Goal: Task Accomplishment & Management: Manage account settings

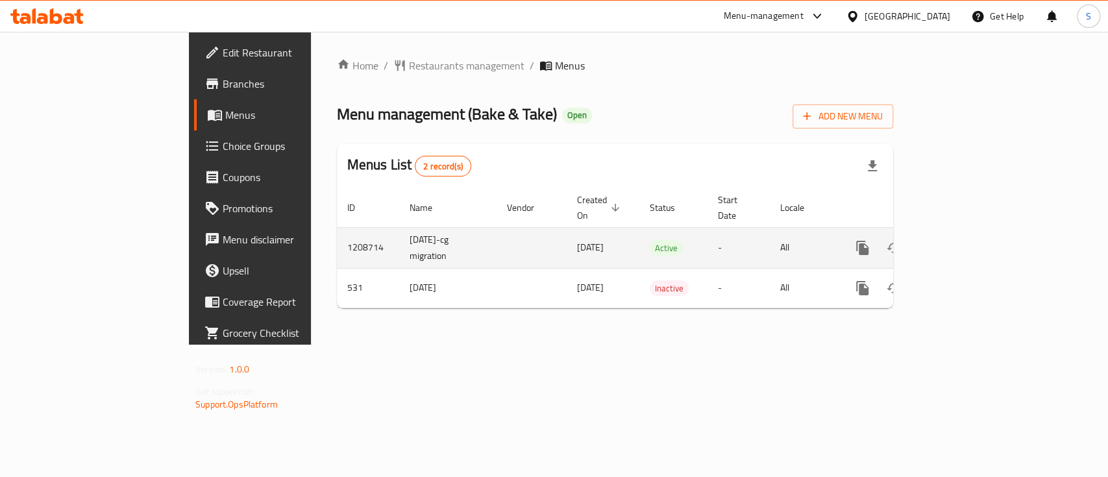
click at [964, 240] on icon "enhanced table" at bounding box center [957, 248] width 16 height 16
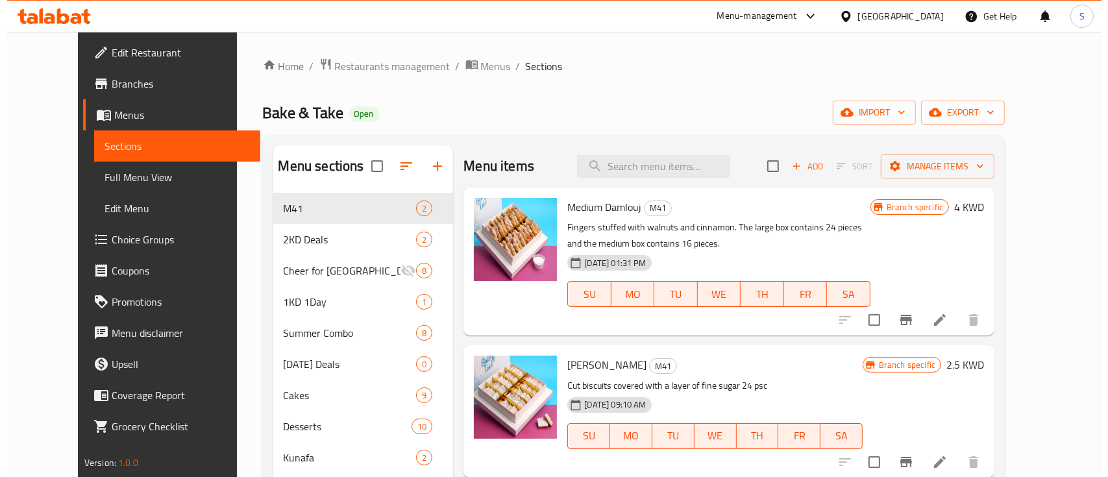
scroll to position [86, 0]
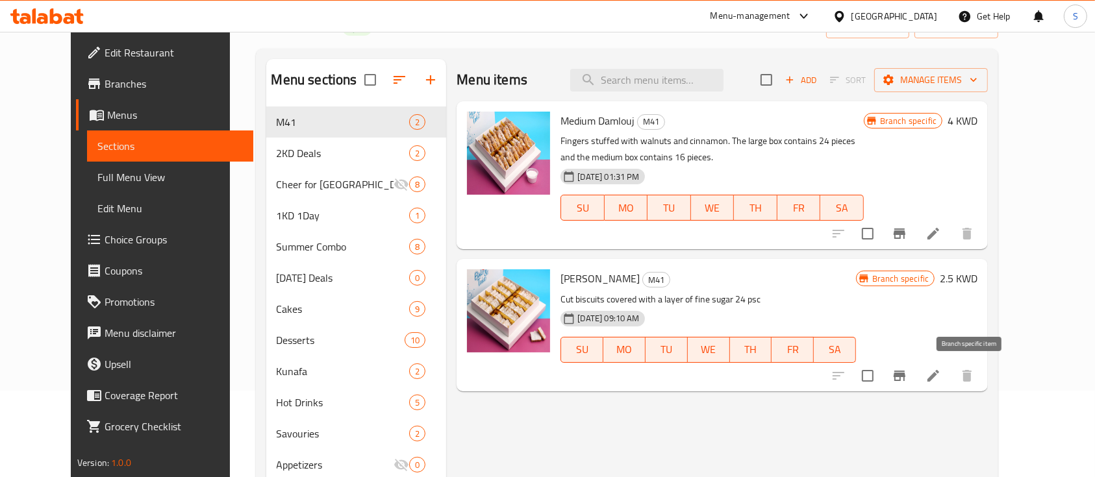
click at [907, 382] on icon "Branch-specific-item" at bounding box center [899, 376] width 16 height 16
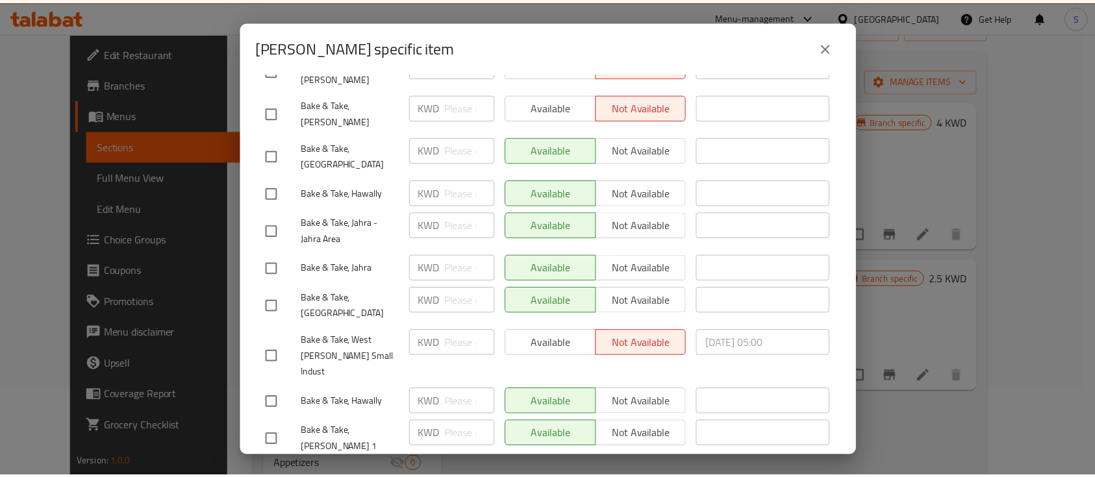
scroll to position [275, 0]
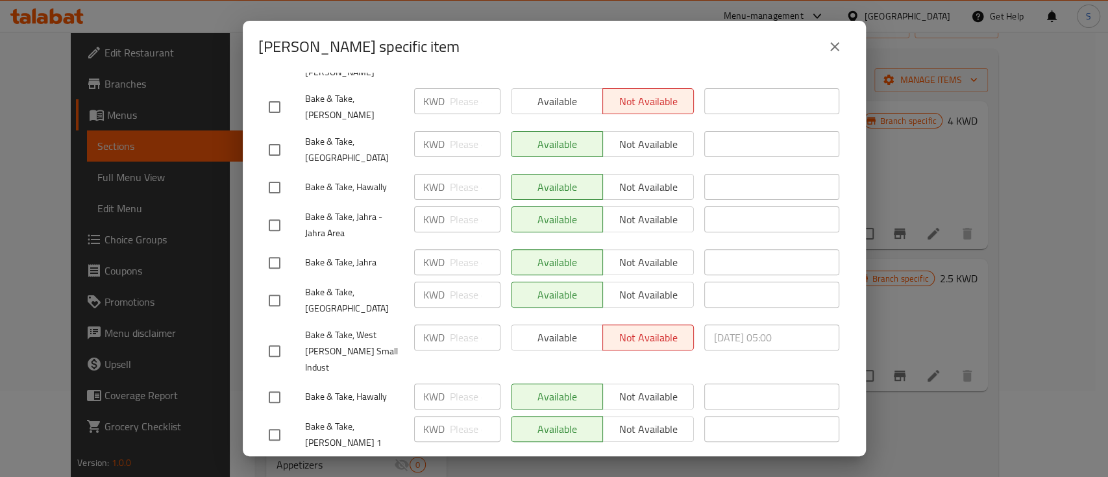
click at [828, 46] on icon "close" at bounding box center [835, 47] width 16 height 16
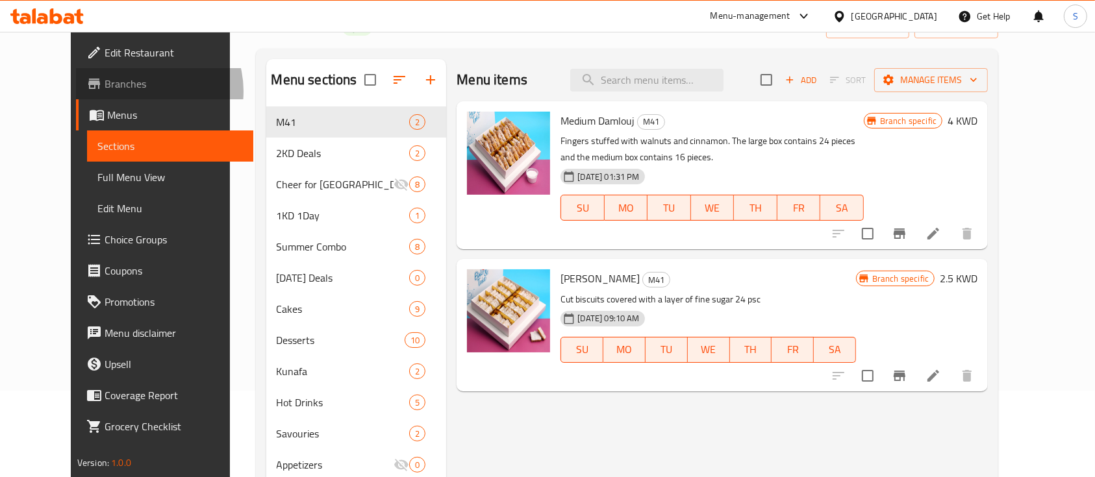
click at [105, 91] on span "Branches" at bounding box center [174, 84] width 139 height 16
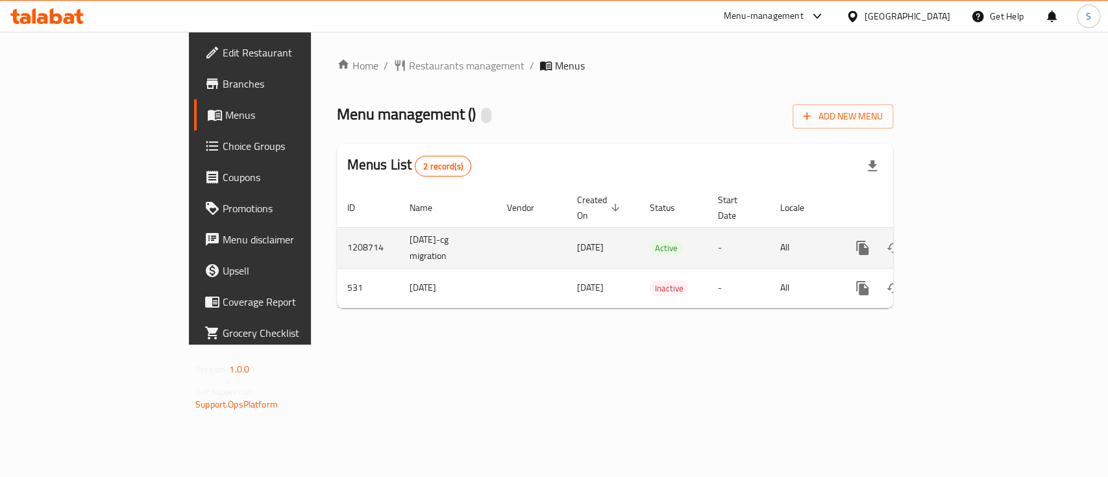
click at [964, 240] on icon "enhanced table" at bounding box center [957, 248] width 16 height 16
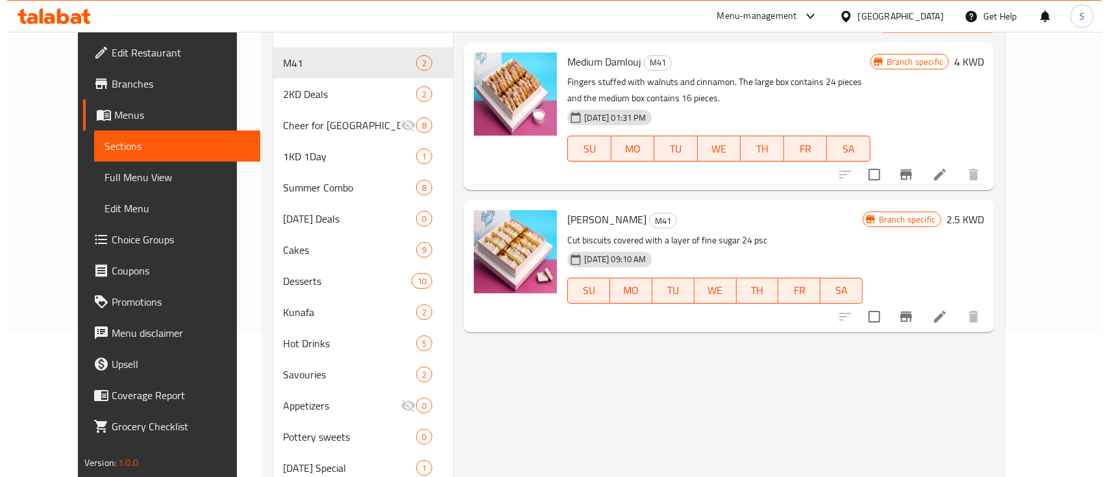
scroll to position [173, 0]
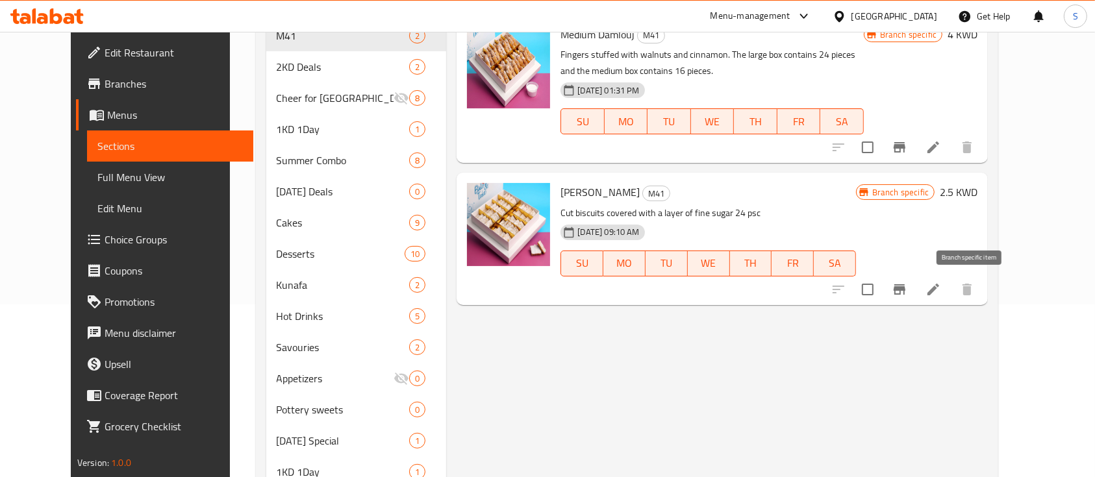
click at [907, 293] on icon "Branch-specific-item" at bounding box center [899, 290] width 16 height 16
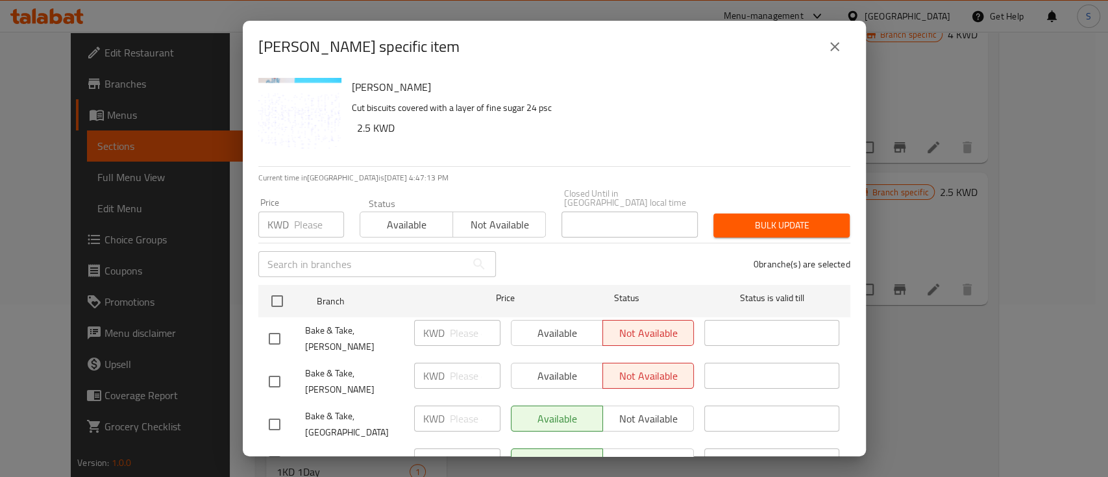
click at [648, 406] on div "Available Not available" at bounding box center [603, 419] width 184 height 26
drag, startPoint x: 274, startPoint y: 391, endPoint x: 301, endPoint y: 399, distance: 28.5
click at [273, 411] on input "checkbox" at bounding box center [274, 424] width 27 height 27
checkbox input "true"
click at [623, 410] on span "Not available" at bounding box center [648, 419] width 81 height 19
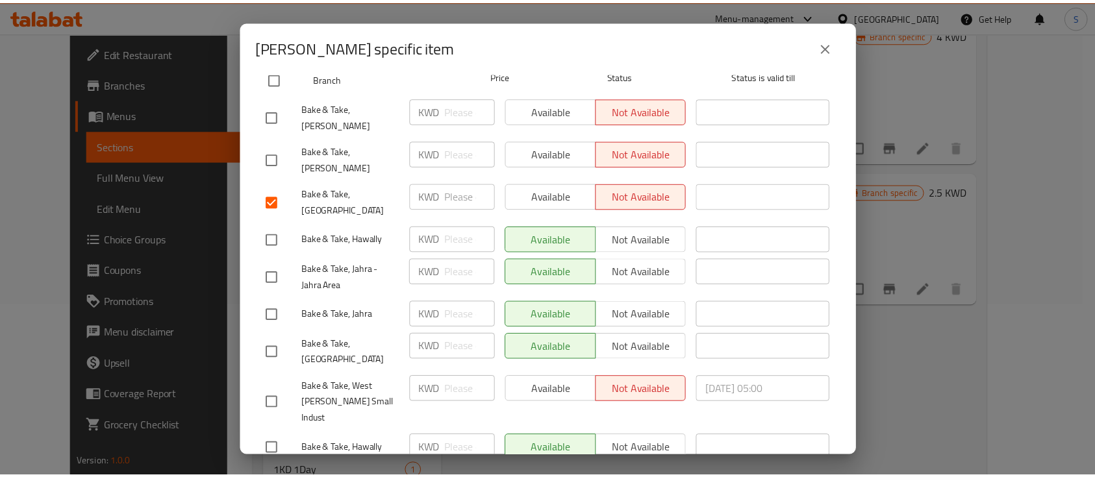
scroll to position [244, 0]
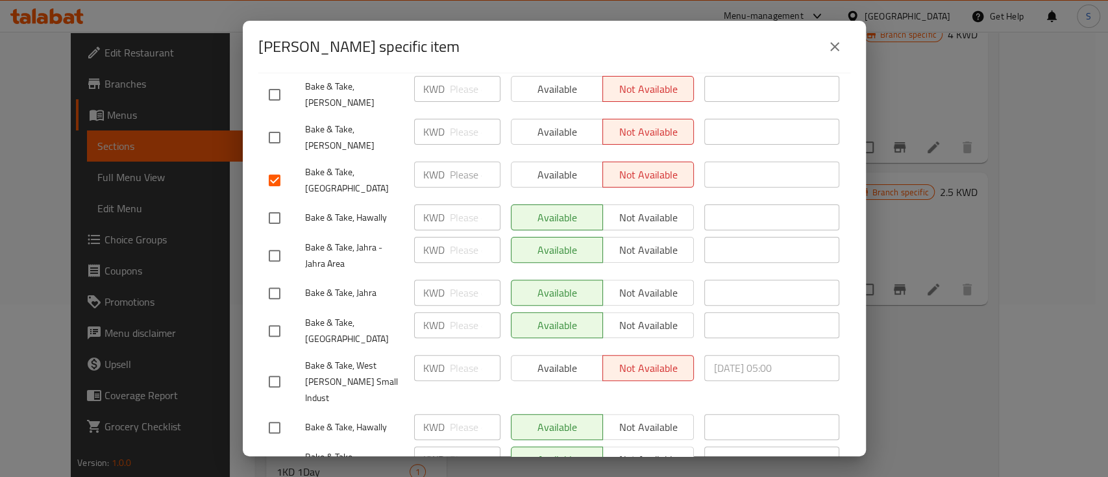
drag, startPoint x: 951, startPoint y: 370, endPoint x: 951, endPoint y: 363, distance: 7.1
click at [951, 369] on div "Hala Al Bek - branch specific item Hala Al Bek Cut biscuits covered with a laye…" at bounding box center [554, 238] width 1108 height 477
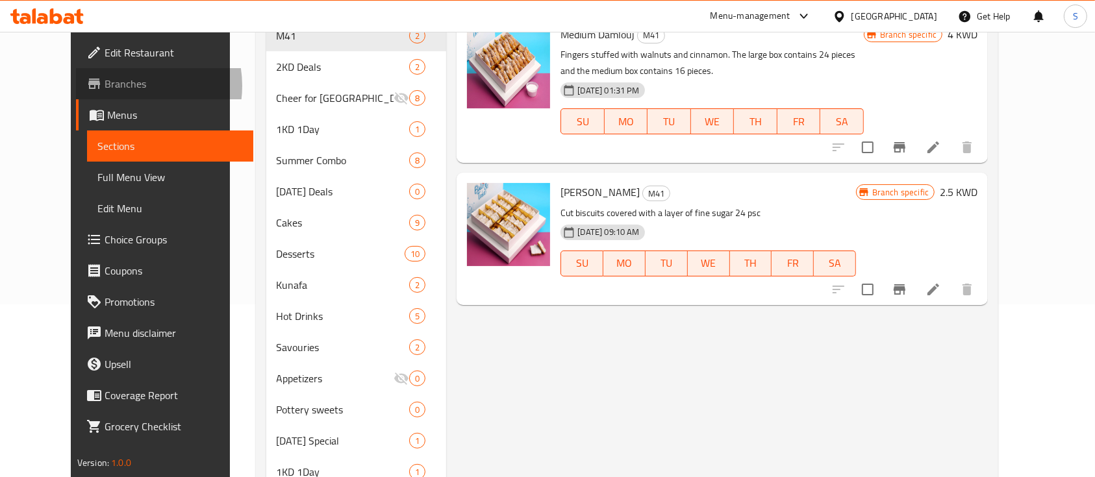
click at [105, 86] on span "Branches" at bounding box center [174, 84] width 139 height 16
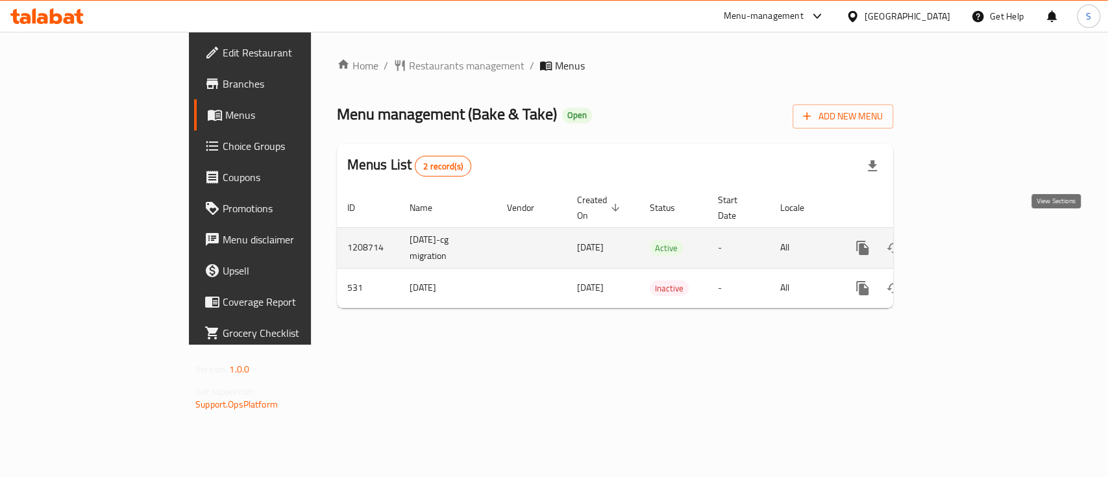
click at [964, 240] on icon "enhanced table" at bounding box center [957, 248] width 16 height 16
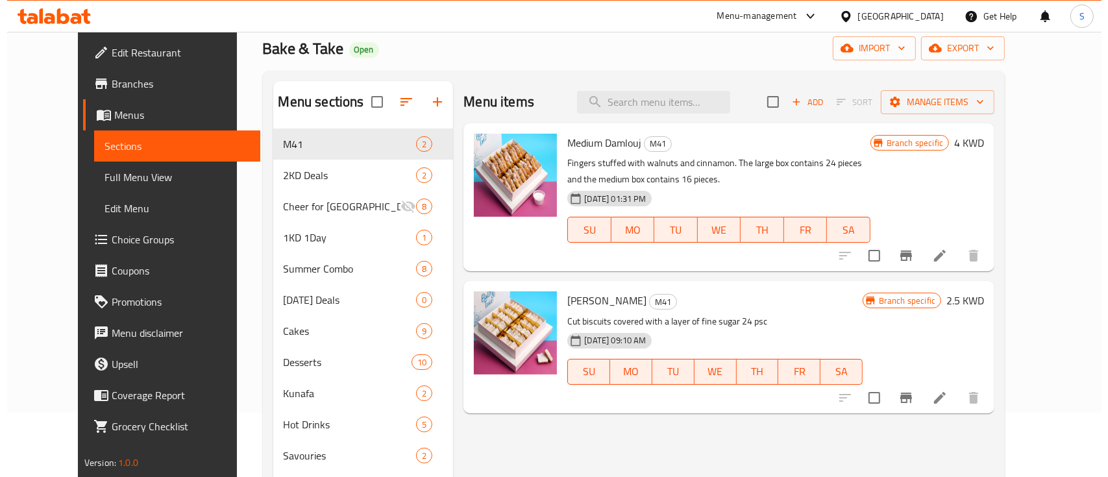
scroll to position [86, 0]
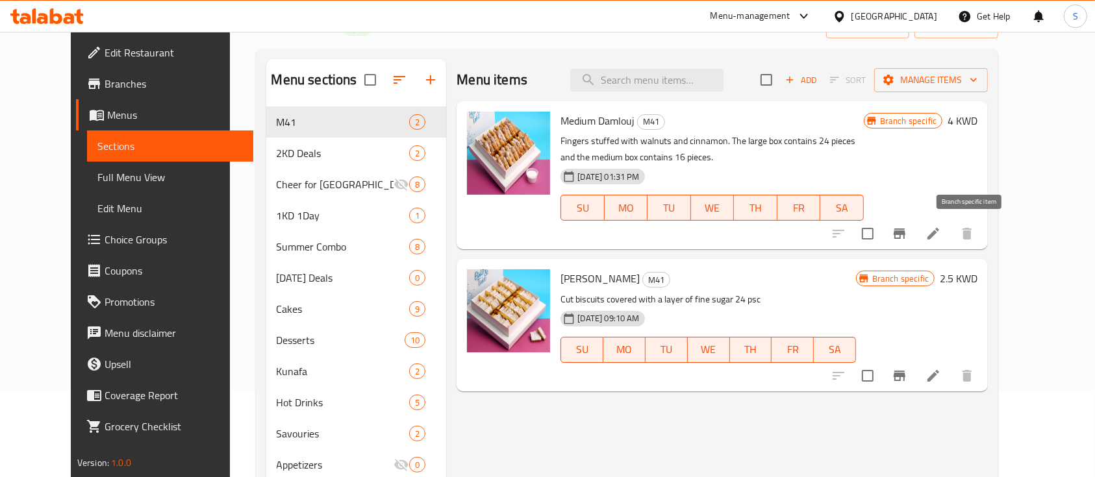
click at [907, 241] on icon "Branch-specific-item" at bounding box center [899, 234] width 16 height 16
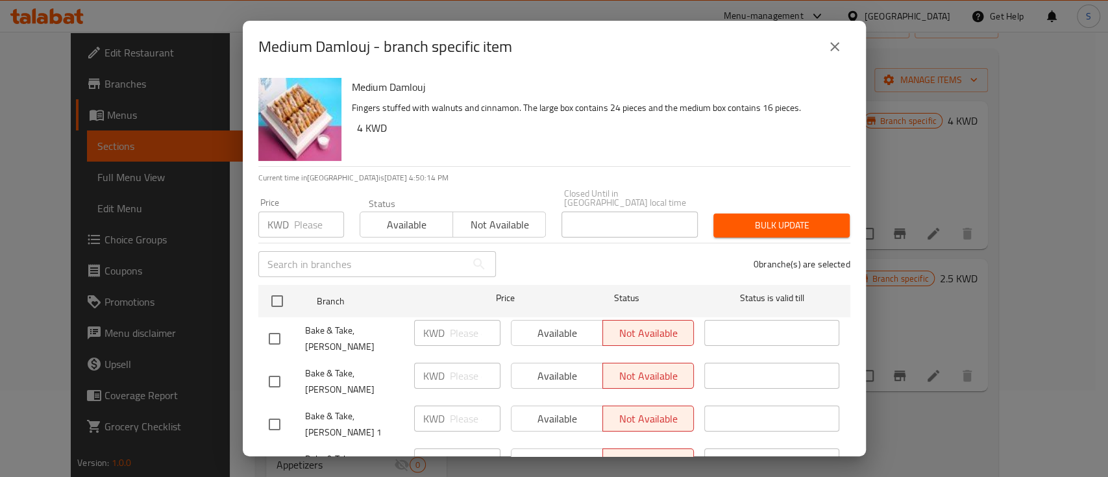
scroll to position [260, 0]
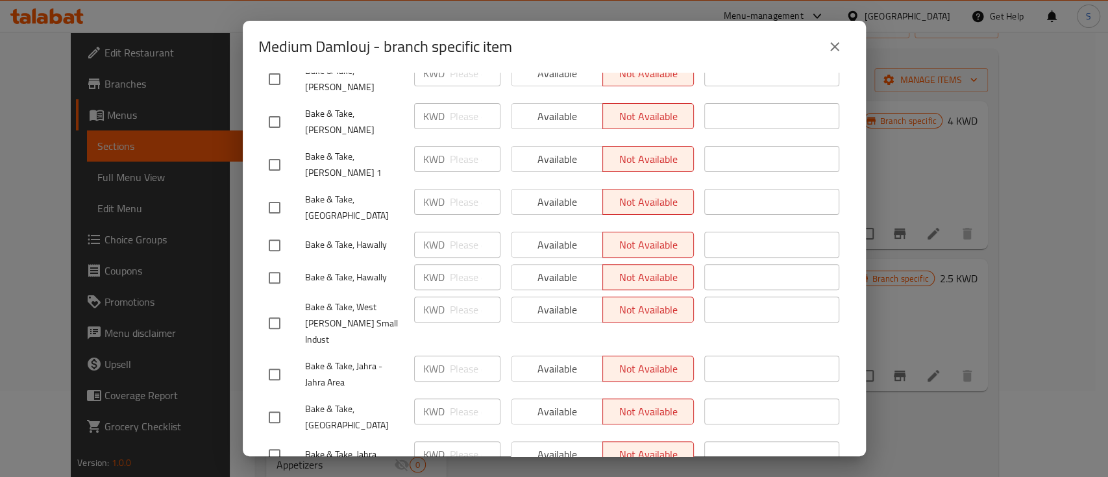
click at [843, 40] on button "close" at bounding box center [834, 46] width 31 height 31
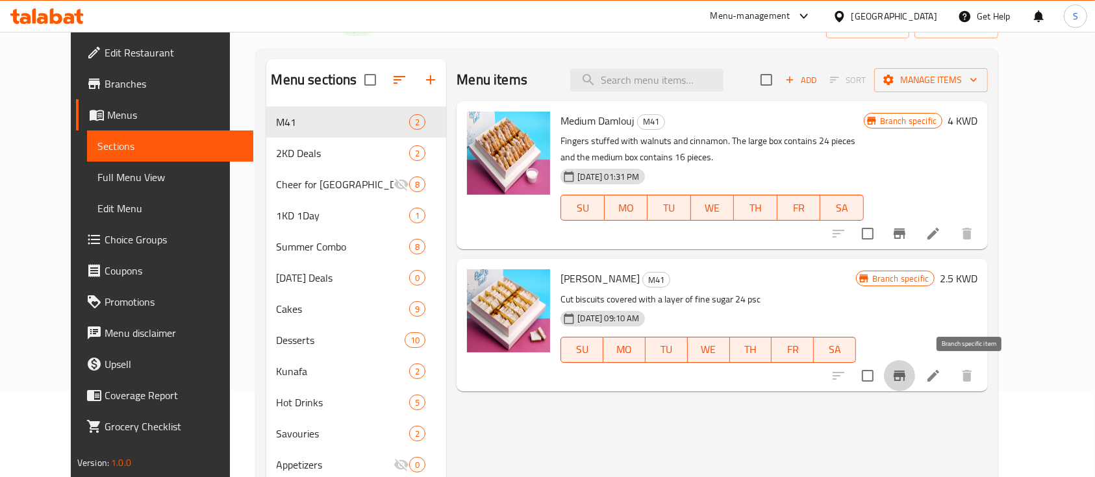
click at [907, 375] on icon "Branch-specific-item" at bounding box center [899, 376] width 16 height 16
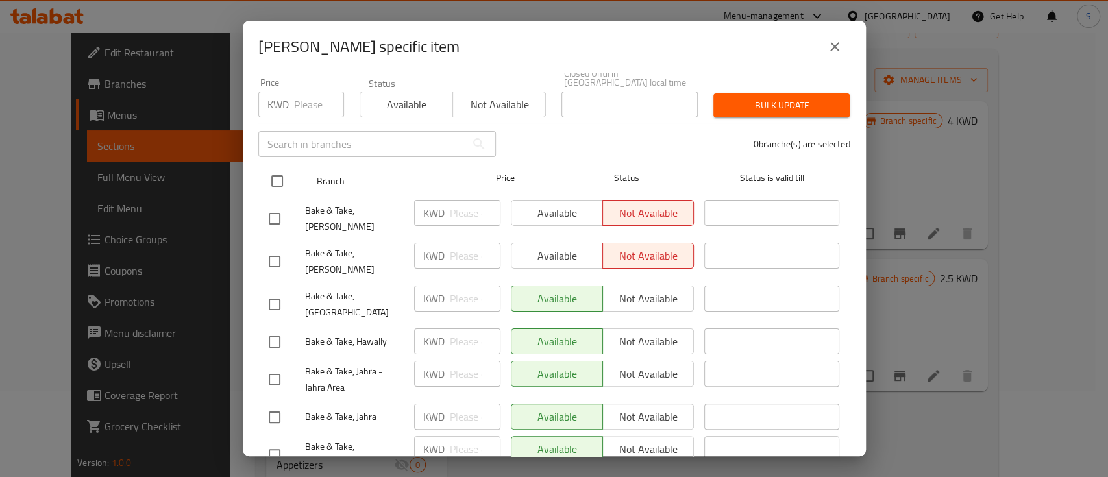
scroll to position [173, 0]
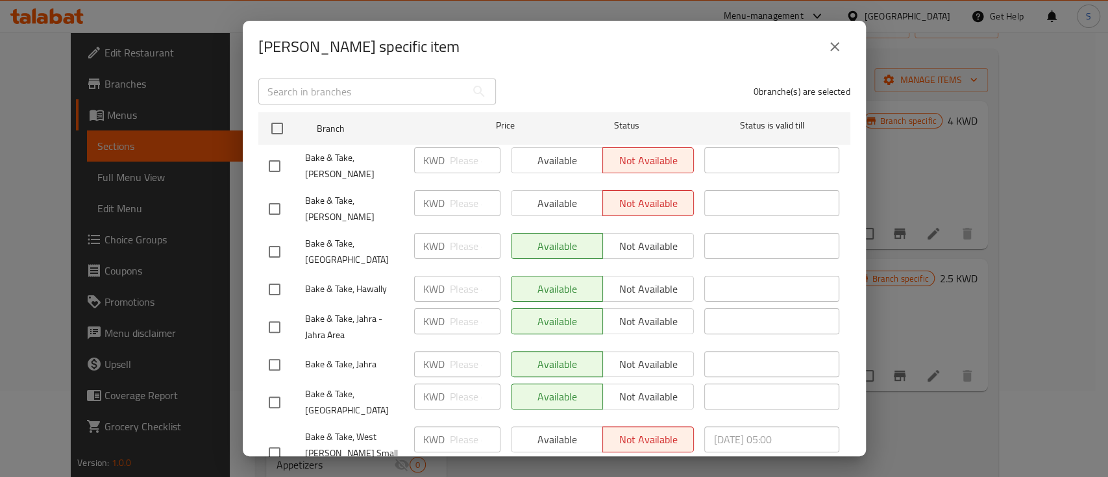
drag, startPoint x: 270, startPoint y: 247, endPoint x: 296, endPoint y: 251, distance: 26.2
click at [273, 276] on input "checkbox" at bounding box center [274, 289] width 27 height 27
checkbox input "true"
click at [631, 280] on span "Not available" at bounding box center [648, 289] width 81 height 19
click at [273, 238] on input "checkbox" at bounding box center [274, 251] width 27 height 27
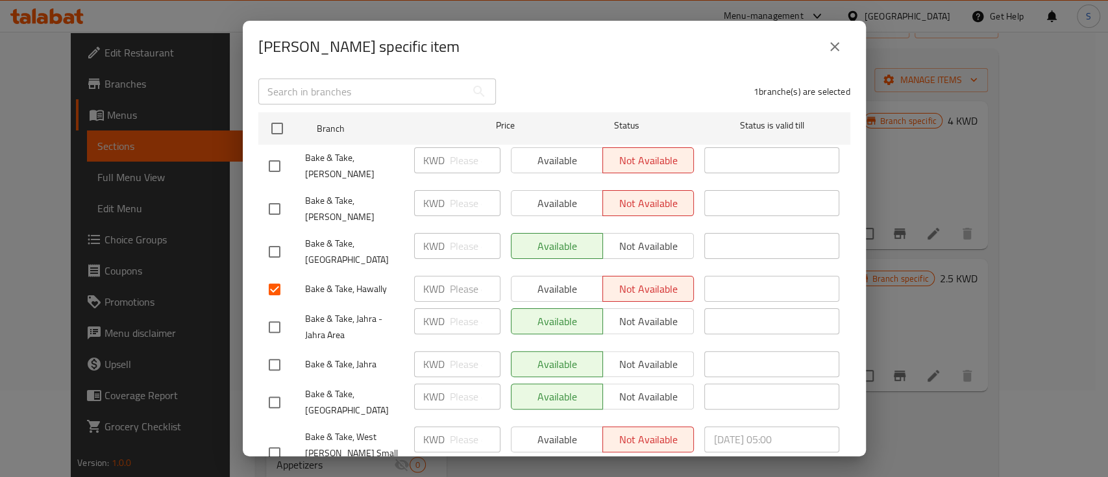
checkbox input "true"
click at [649, 237] on span "Not available" at bounding box center [648, 246] width 81 height 19
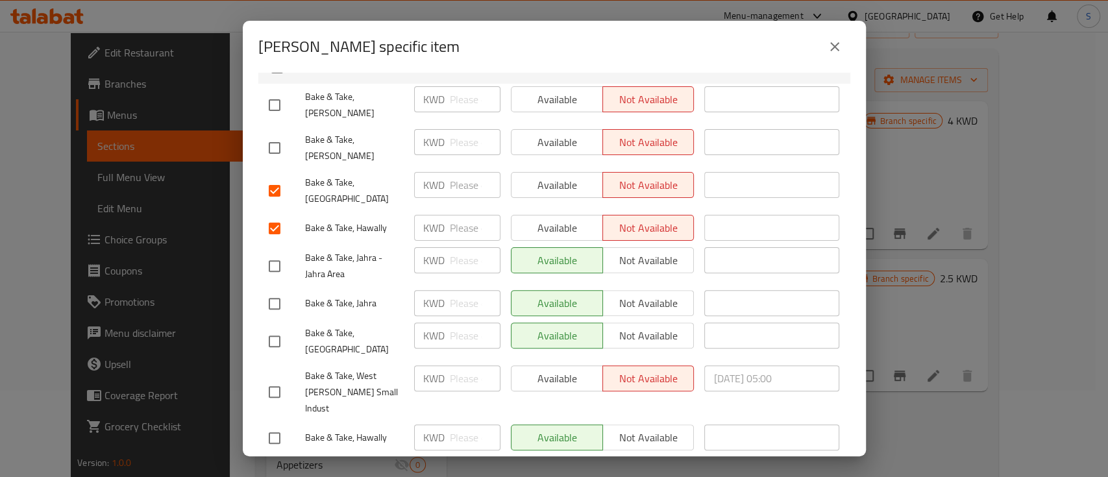
scroll to position [275, 0]
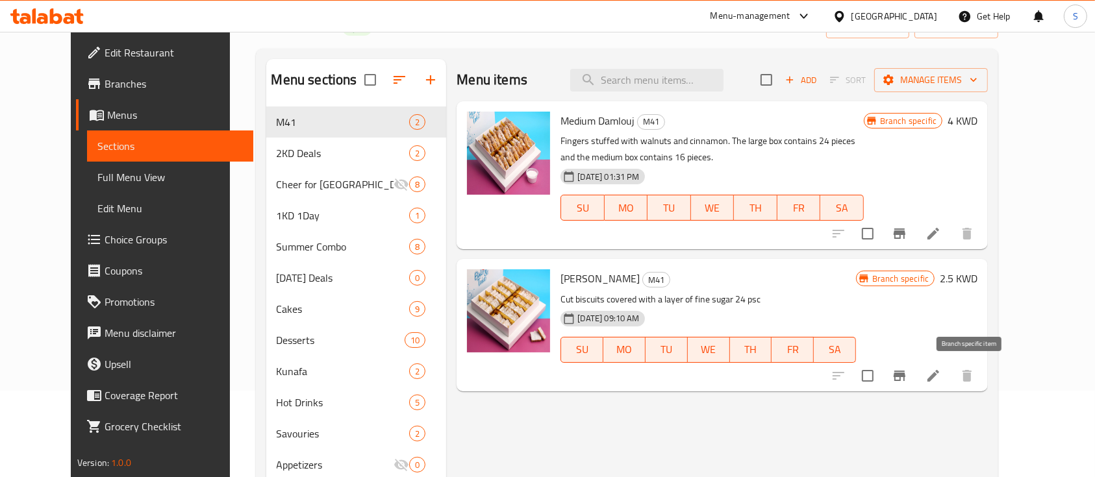
click at [907, 376] on icon "Branch-specific-item" at bounding box center [899, 376] width 16 height 16
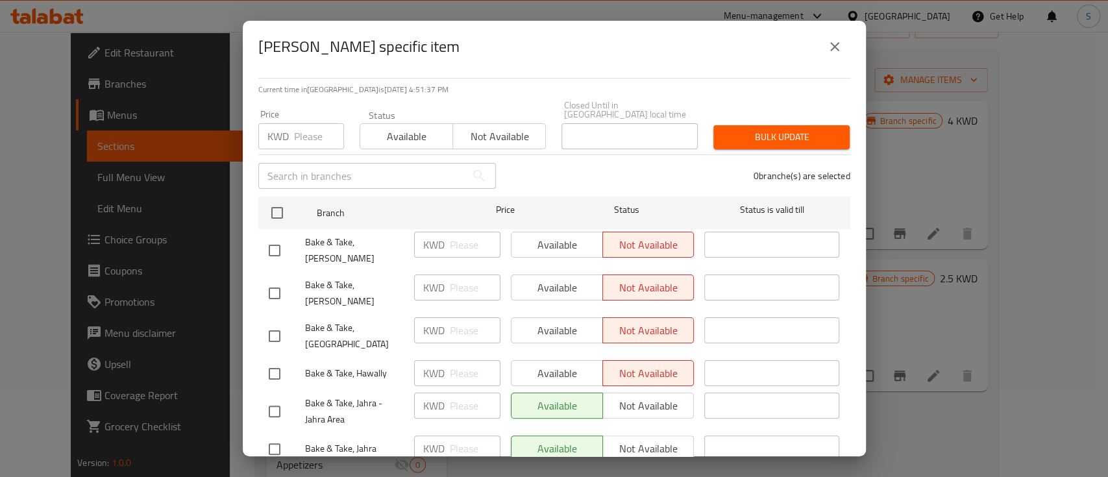
scroll to position [86, 0]
